Goal: Task Accomplishment & Management: Complete application form

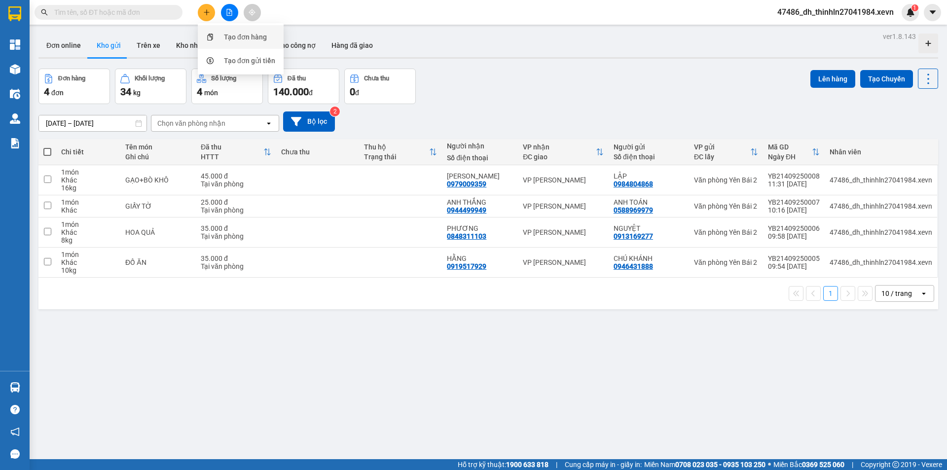
click at [241, 39] on div "Tạo đơn hàng" at bounding box center [245, 37] width 43 height 11
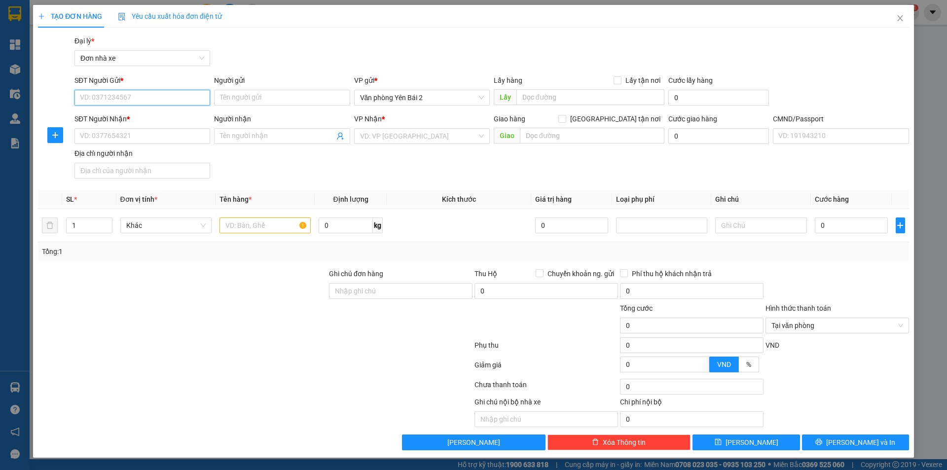
click at [154, 96] on input "SĐT Người Gửi *" at bounding box center [142, 98] width 136 height 16
type input "0917937268"
click at [262, 97] on input "Người gửi" at bounding box center [282, 98] width 136 height 16
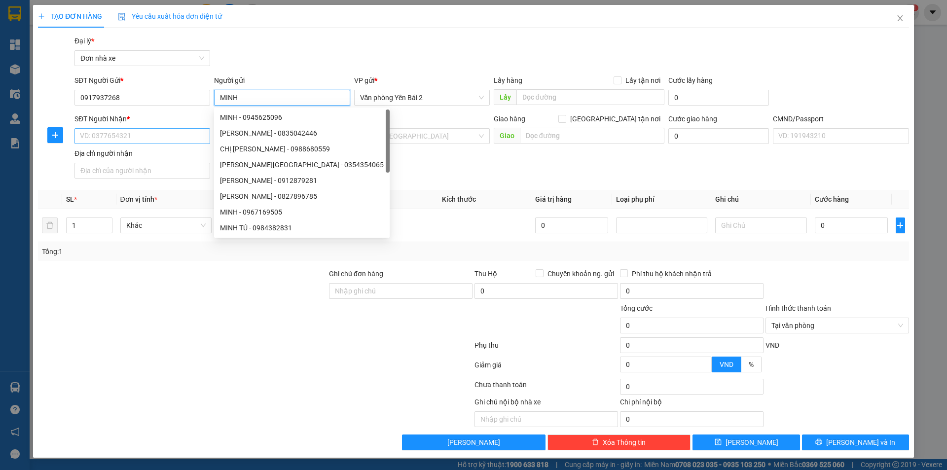
type input "MINH"
click at [131, 137] on input "SĐT Người Nhận *" at bounding box center [142, 136] width 136 height 16
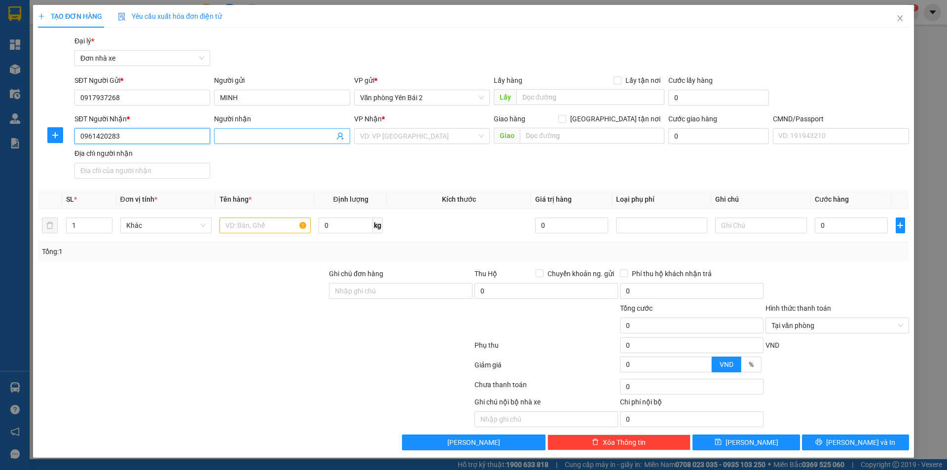
type input "0961420283"
click at [264, 135] on input "Người nhận" at bounding box center [277, 136] width 114 height 11
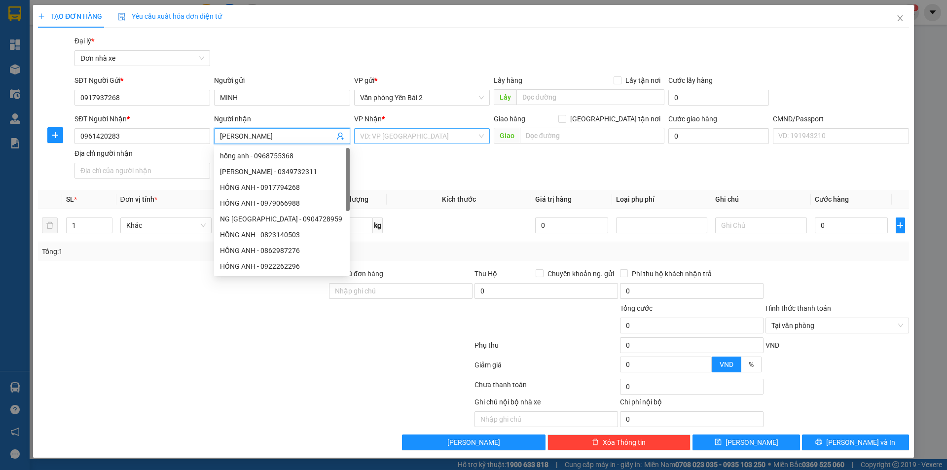
type input "[PERSON_NAME]"
click at [424, 141] on input "search" at bounding box center [418, 136] width 117 height 15
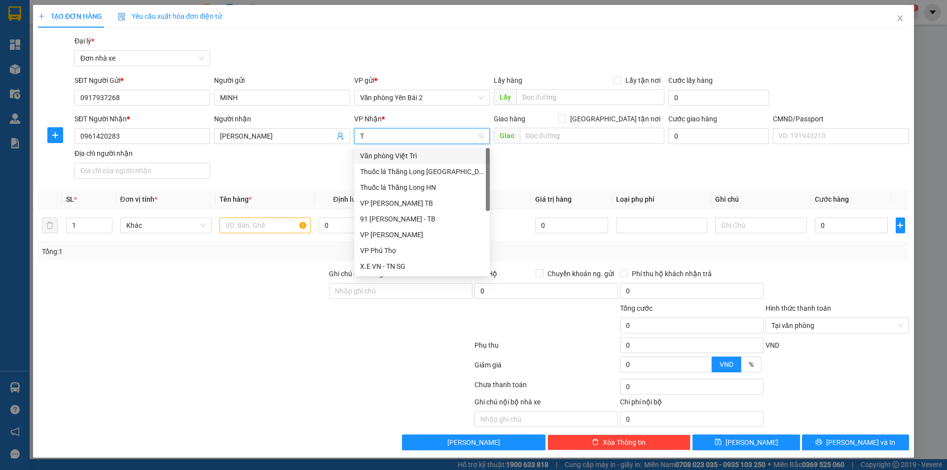
type input "TR"
click at [416, 186] on div "VP [PERSON_NAME]" at bounding box center [422, 187] width 124 height 11
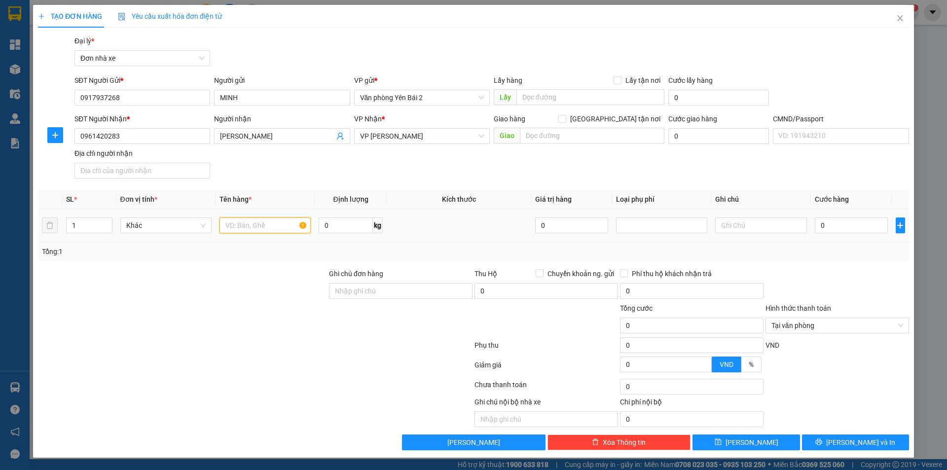
click at [270, 226] on input "text" at bounding box center [264, 225] width 91 height 16
type input "THUỐC NHỎ MẮT"
click at [847, 228] on input "0" at bounding box center [850, 225] width 73 height 16
type input "3"
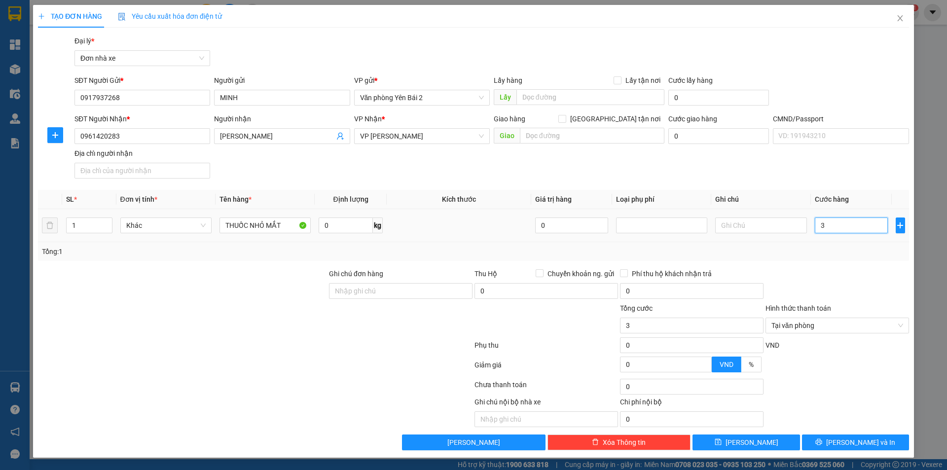
type input "30"
type input "300"
type input "3.000"
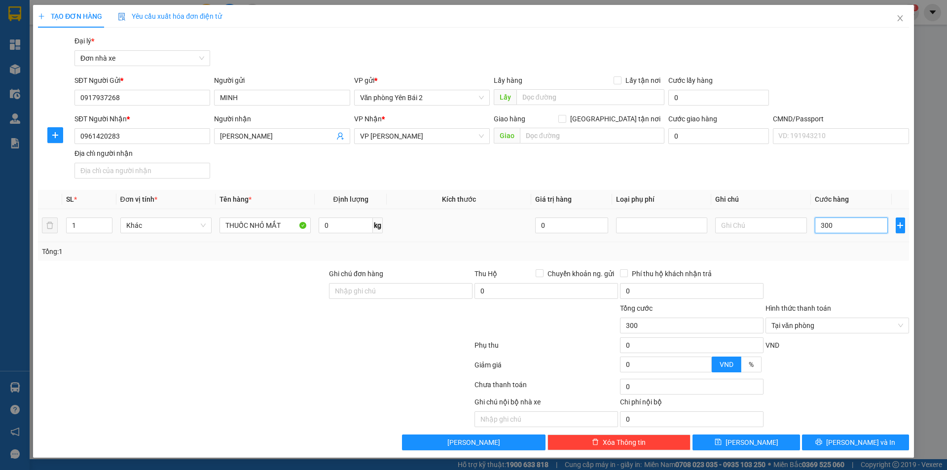
type input "3.000"
type input "30.000"
click at [860, 440] on span "[PERSON_NAME] và In" at bounding box center [860, 442] width 69 height 11
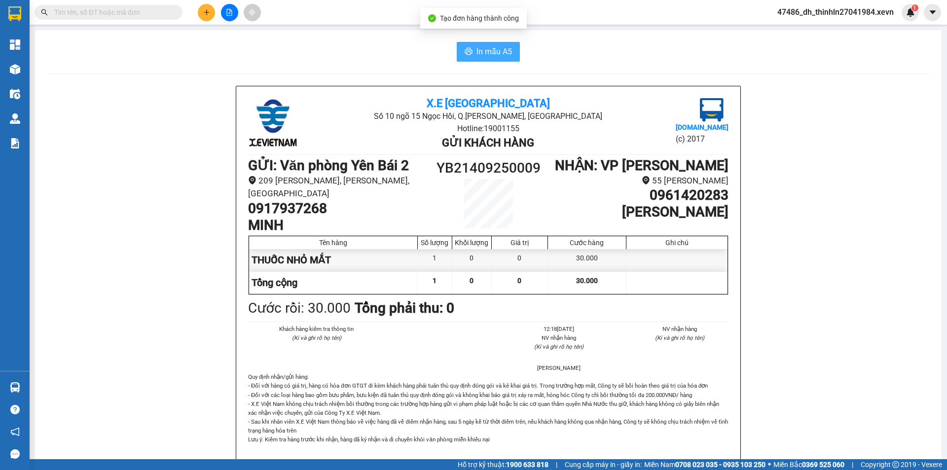
click at [490, 49] on span "In mẫu A5" at bounding box center [493, 51] width 35 height 12
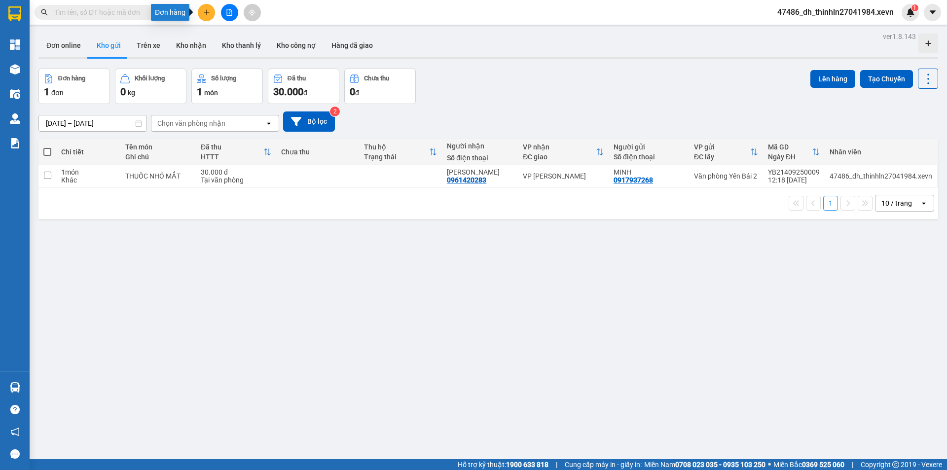
click at [203, 15] on icon "plus" at bounding box center [206, 12] width 7 height 7
click at [247, 37] on div "Tạo đơn hàng" at bounding box center [245, 37] width 43 height 11
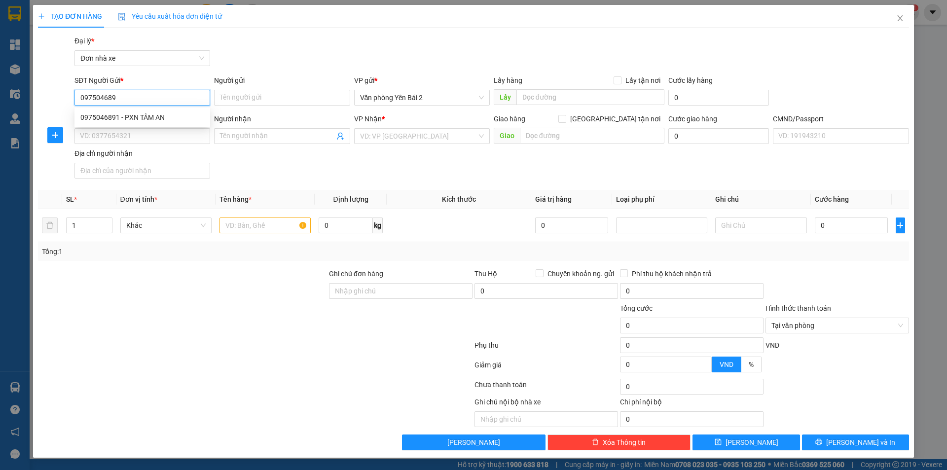
type input "0975046891"
click at [157, 117] on div "0975046891 - PXN TÂM AN" at bounding box center [142, 117] width 124 height 11
type input "PXN TÂM AN"
type input "0388796912"
type input "[PERSON_NAME]"
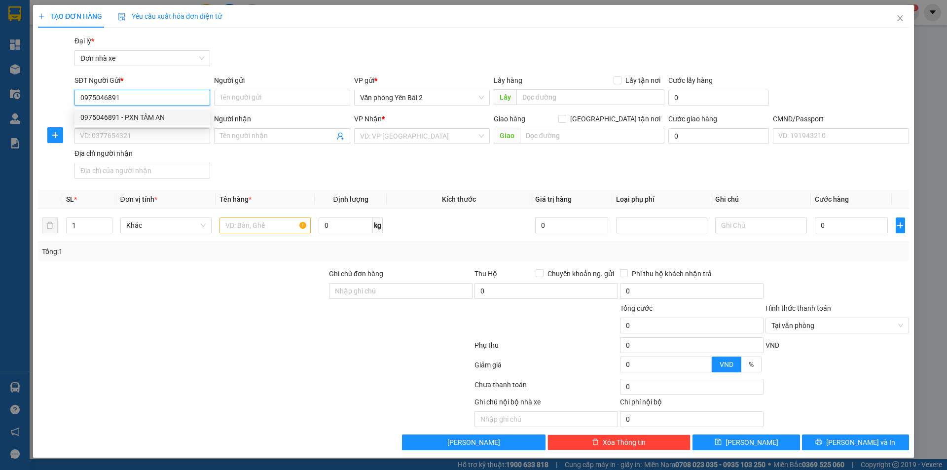
type input "HÀ"
type input "0975046891"
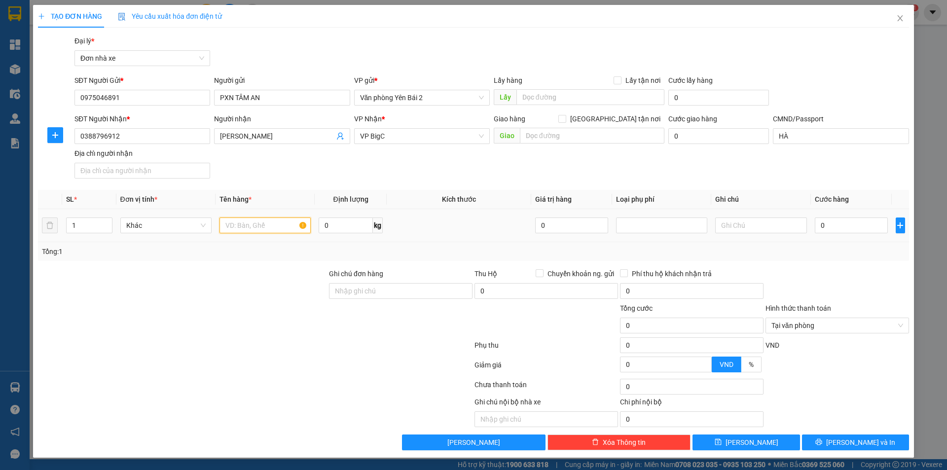
click at [244, 226] on input "text" at bounding box center [264, 225] width 91 height 16
type input "MẪU XÉT NGHIỆM"
click at [337, 227] on input "0" at bounding box center [345, 225] width 54 height 16
type input "1"
click at [837, 225] on input "0" at bounding box center [850, 225] width 73 height 16
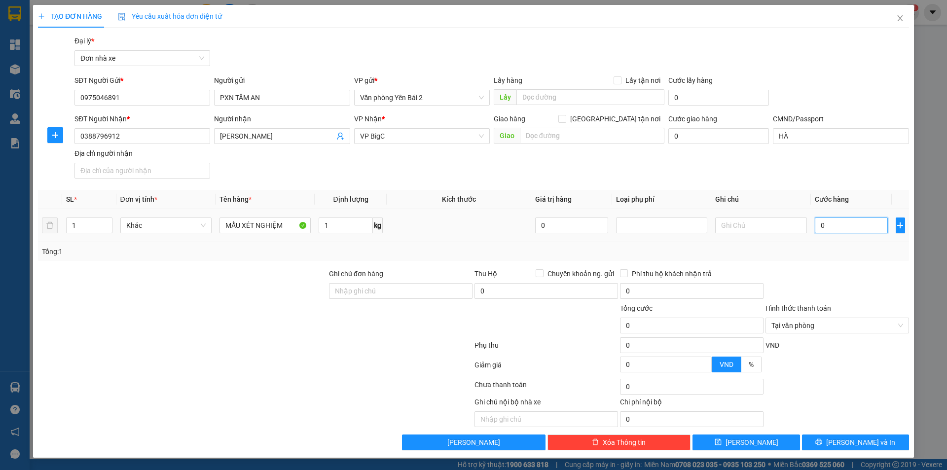
type input "3"
type input "30"
type input "300"
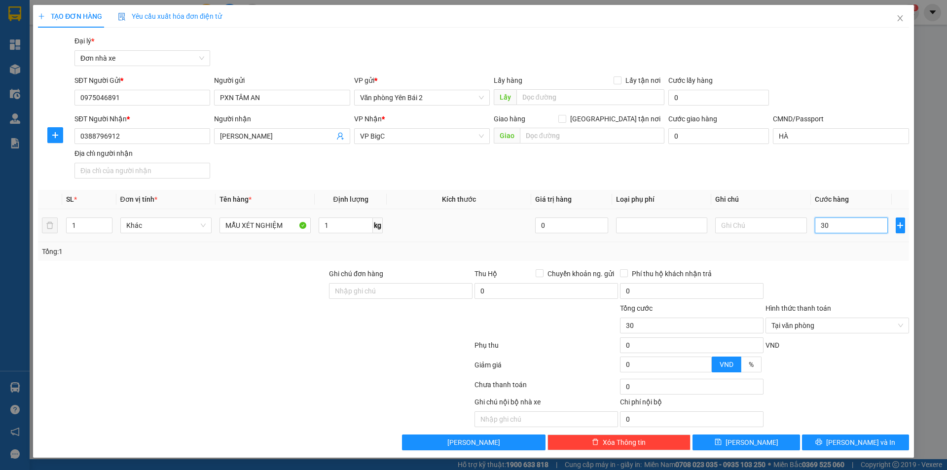
type input "300"
type input "3.000"
type input "30.000"
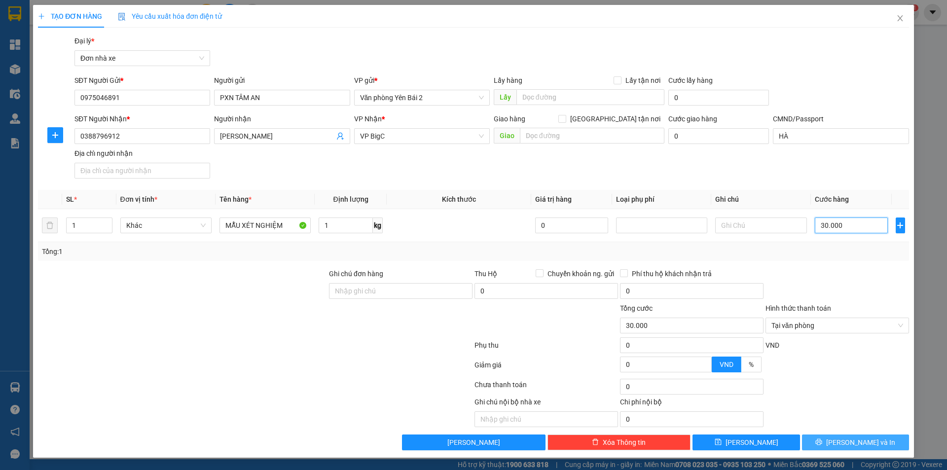
type input "30.000"
drag, startPoint x: 871, startPoint y: 442, endPoint x: 841, endPoint y: 379, distance: 69.9
click at [871, 442] on span "[PERSON_NAME] và In" at bounding box center [860, 442] width 69 height 11
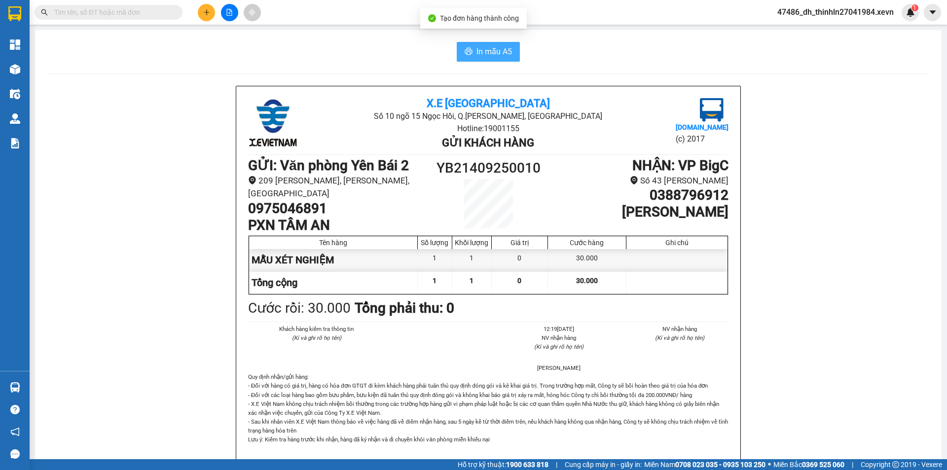
click at [490, 52] on span "In mẫu A5" at bounding box center [493, 51] width 35 height 12
